Goal: Task Accomplishment & Management: Manage account settings

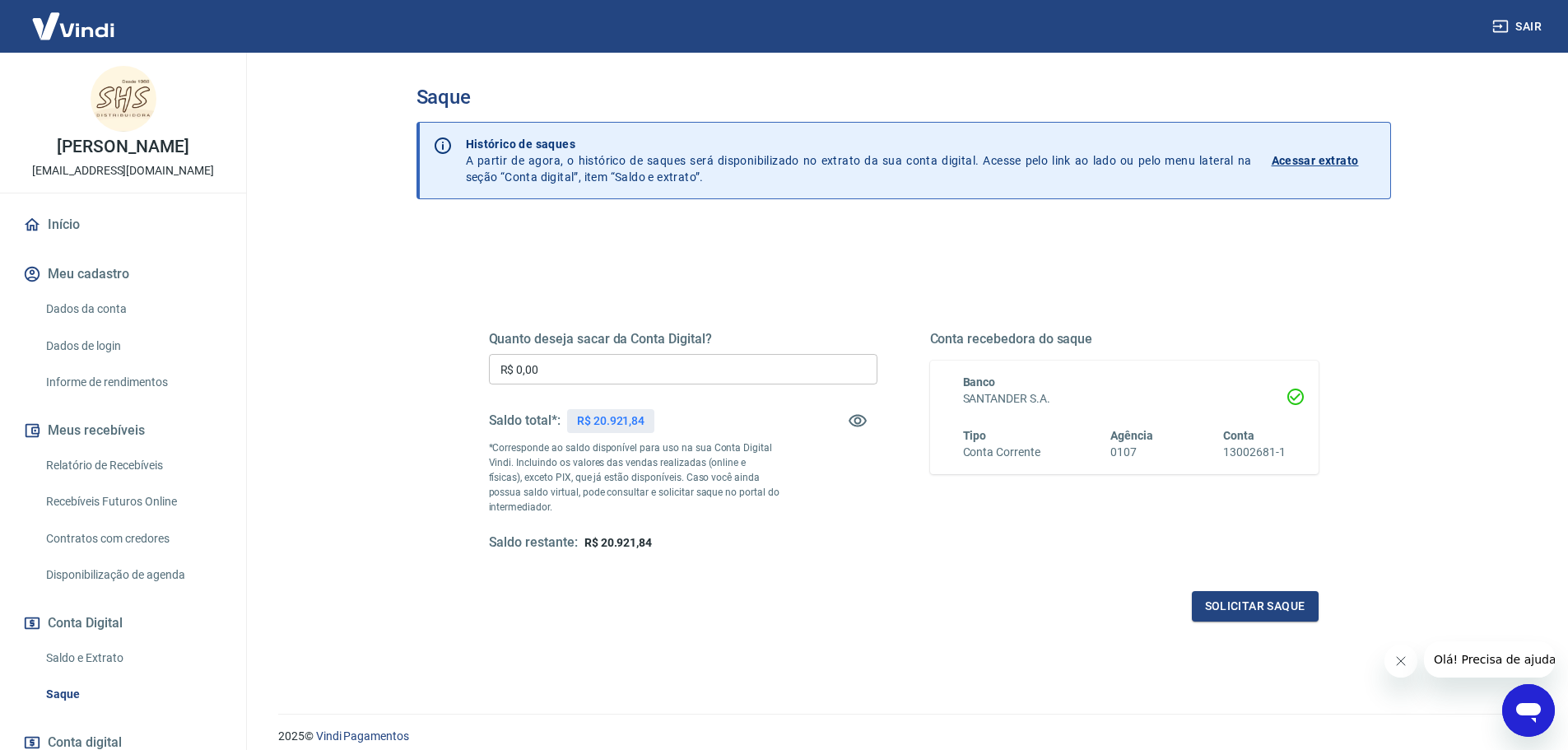
click at [563, 368] on input "R$ 0,00" at bounding box center [683, 369] width 389 height 31
type input "R$ 20.921,00"
click at [1252, 606] on button "Solicitar saque" at bounding box center [1255, 607] width 127 height 31
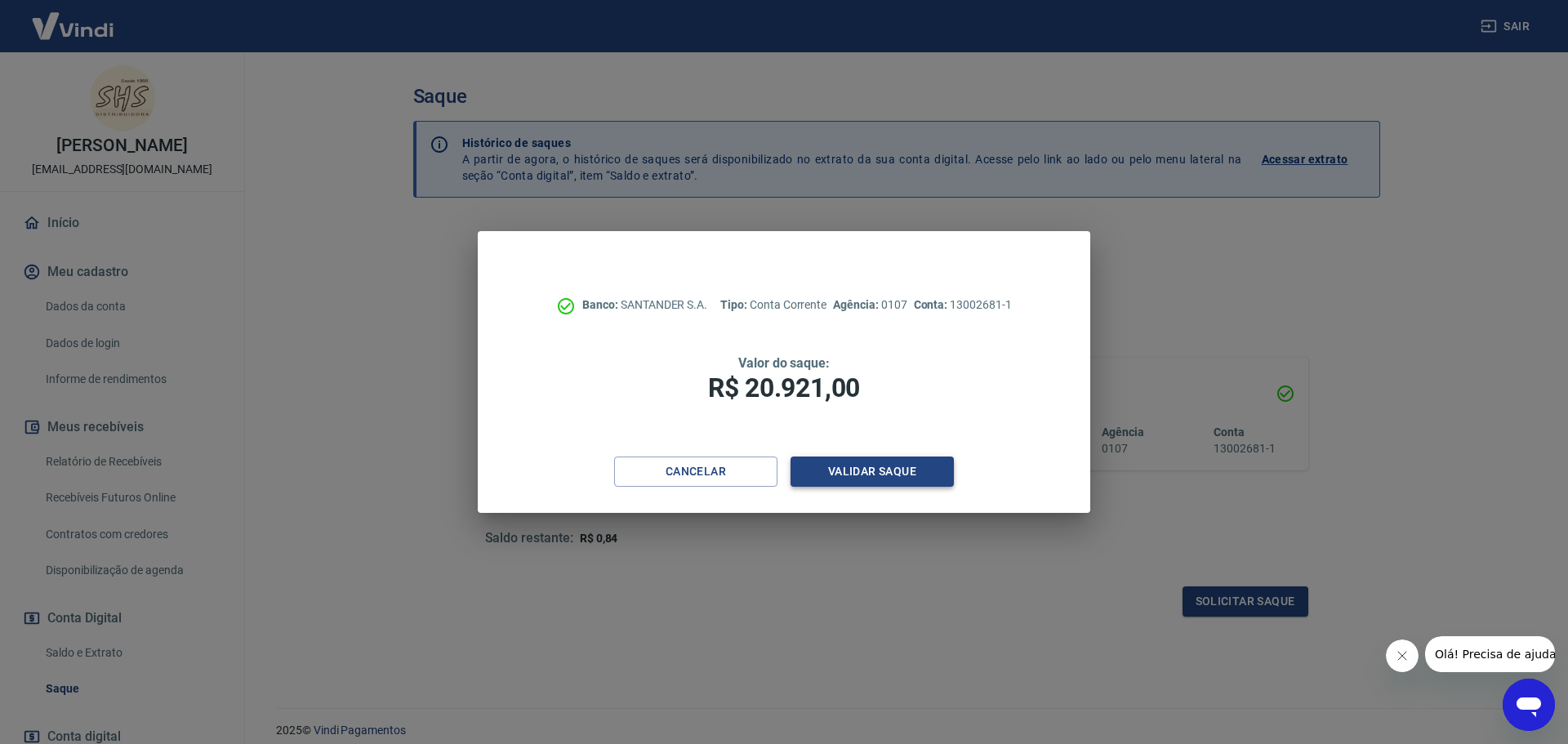
click at [874, 474] on button "Validar saque" at bounding box center [872, 472] width 163 height 30
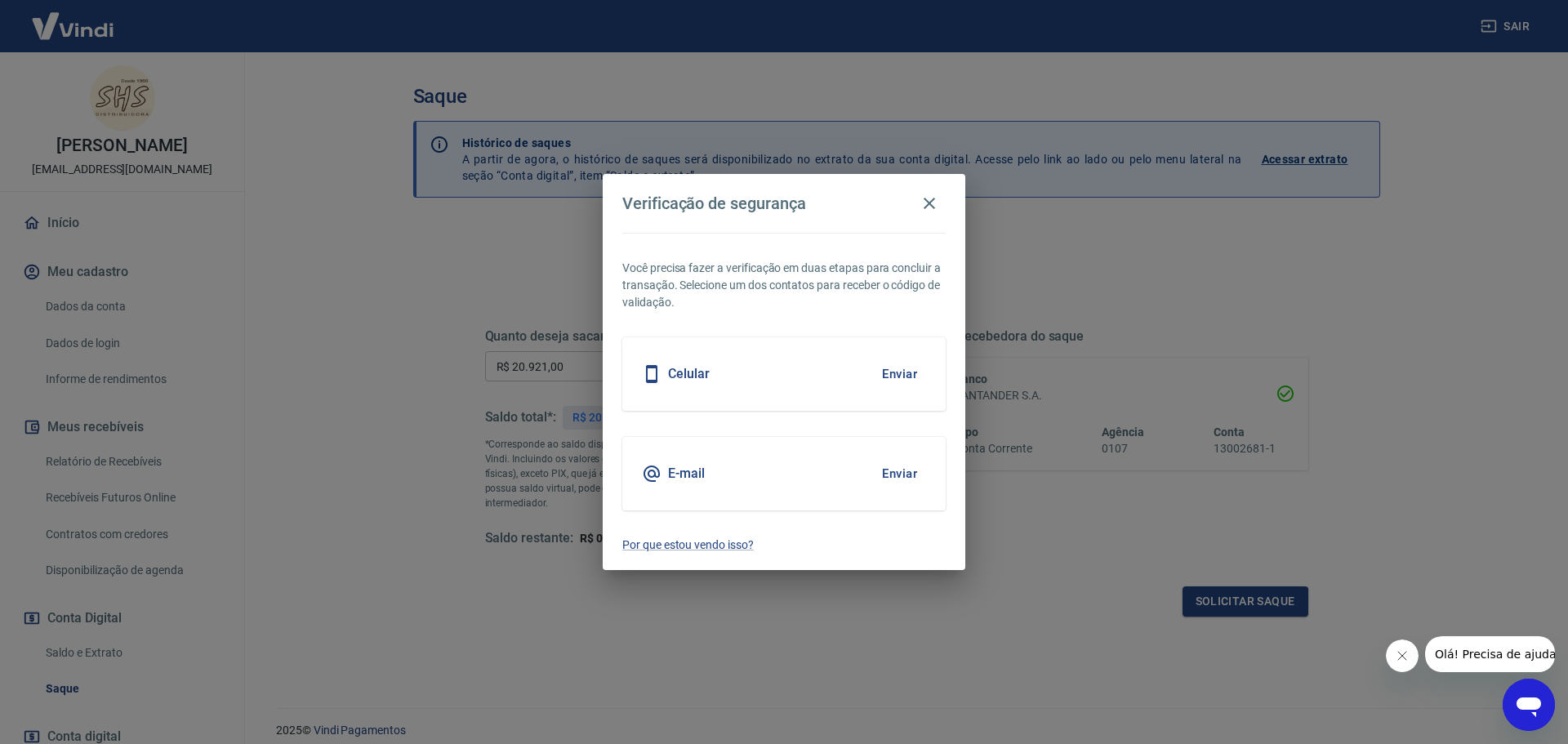
click at [898, 374] on button "Enviar" at bounding box center [900, 374] width 53 height 34
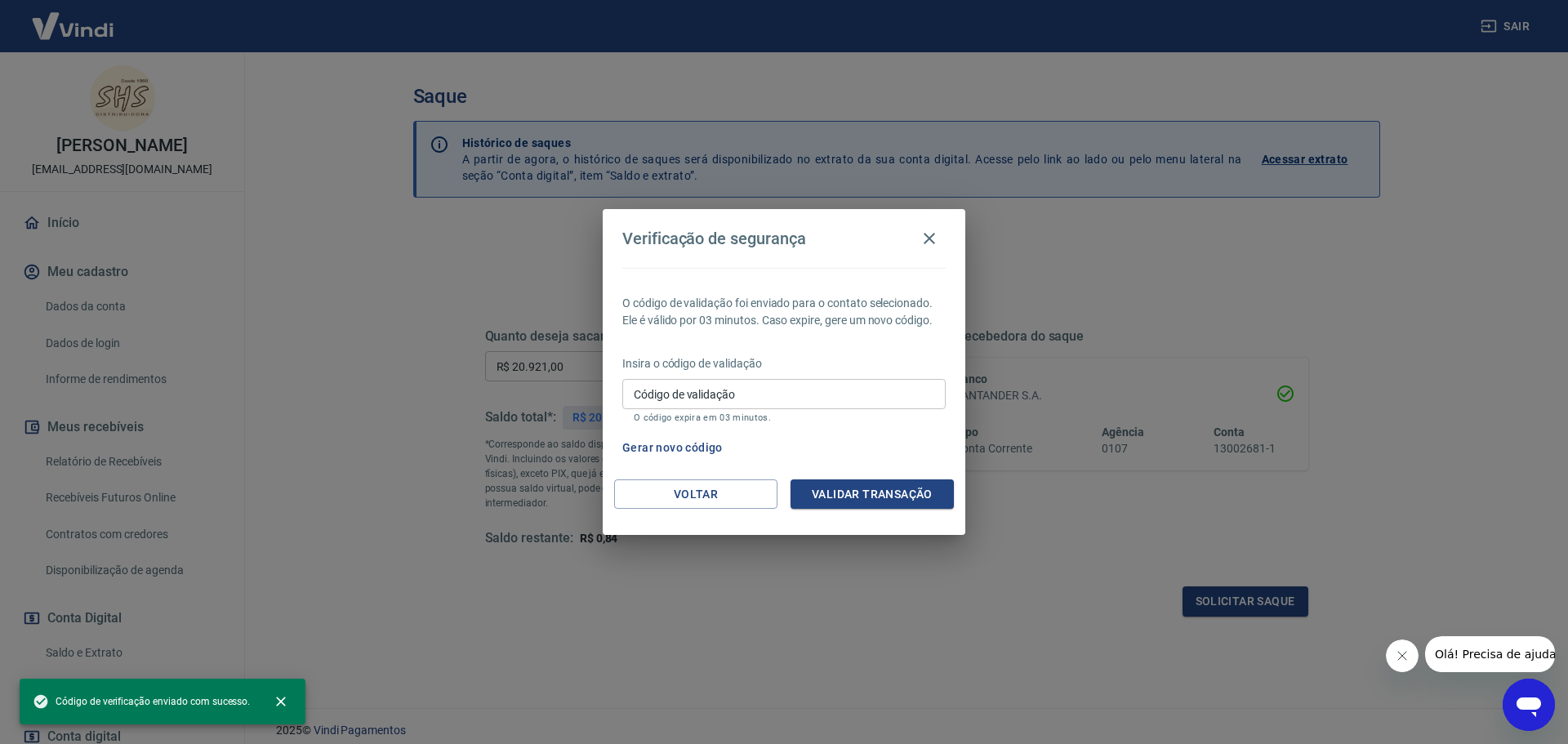
click at [735, 393] on input "Código de validação" at bounding box center [784, 394] width 324 height 30
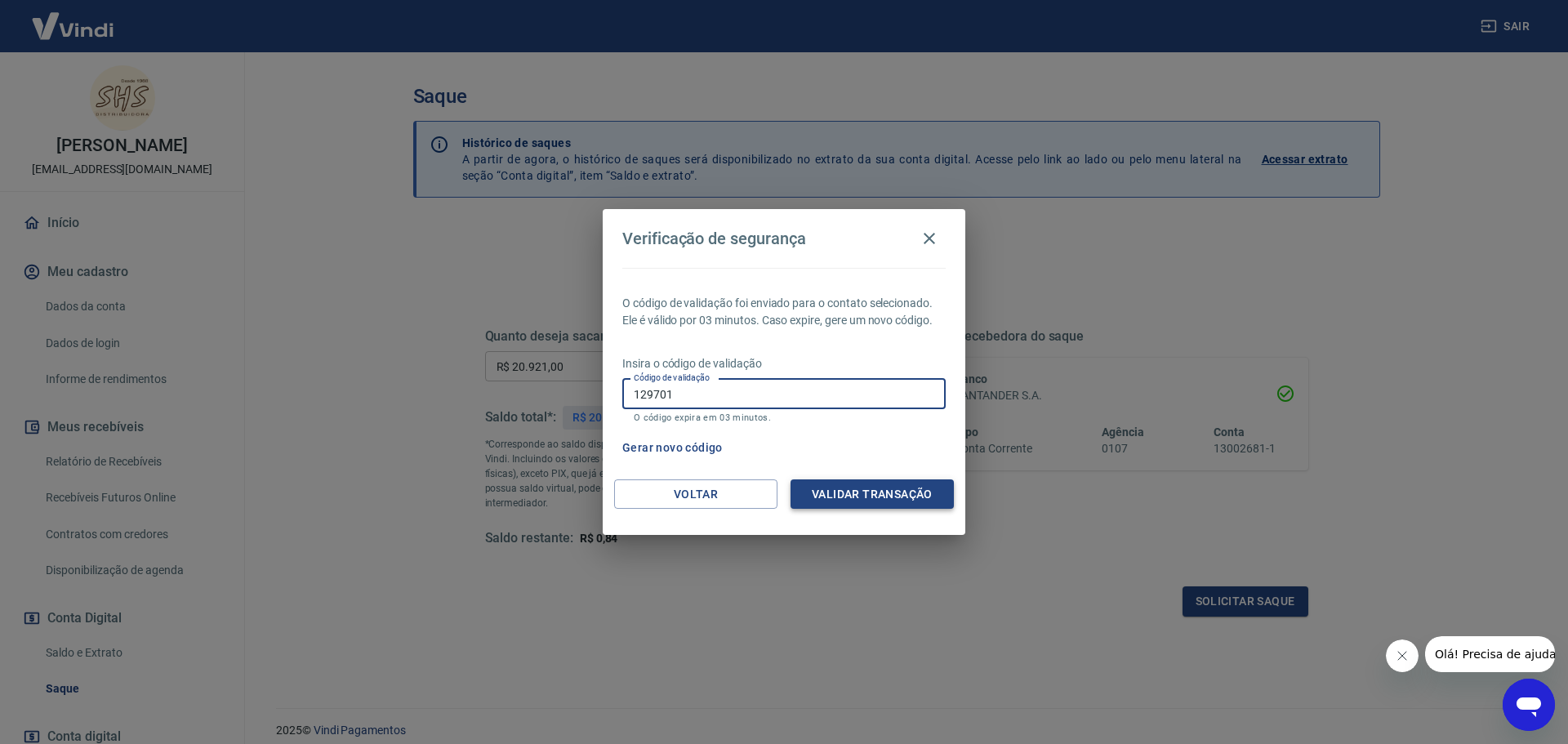
type input "129701"
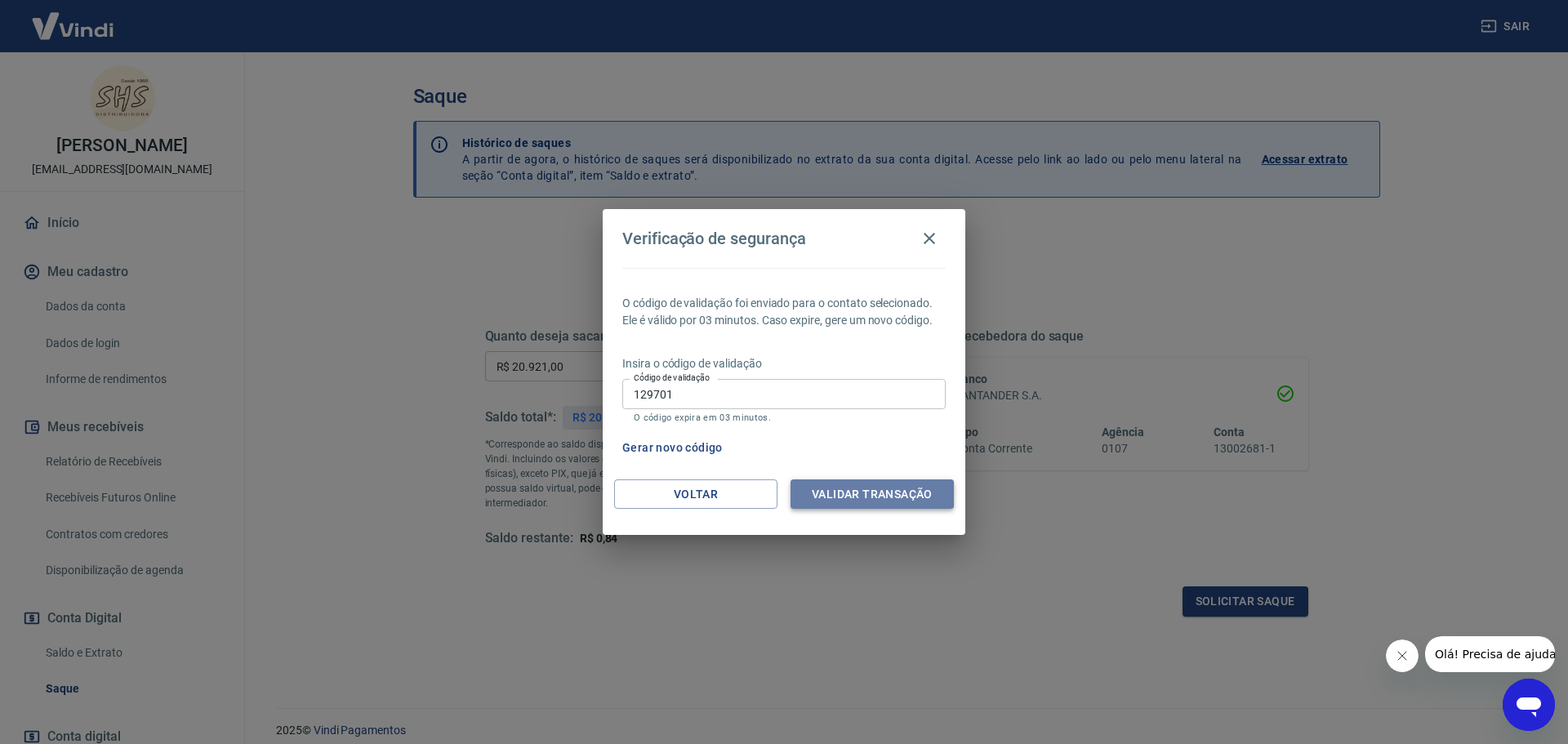
click at [885, 495] on button "Validar transação" at bounding box center [872, 494] width 163 height 30
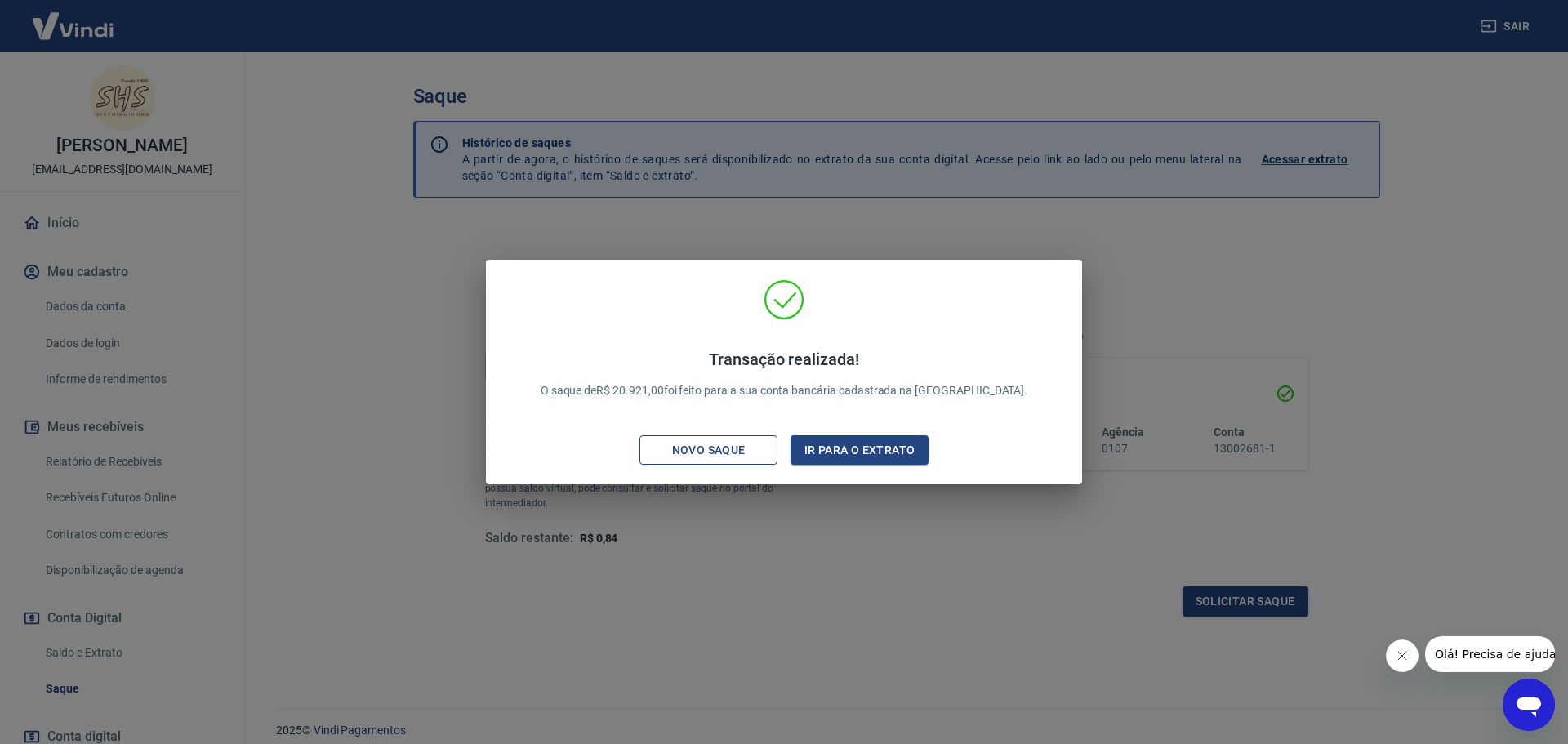
click at [717, 445] on div "Novo saque" at bounding box center [709, 451] width 113 height 20
